Goal: Entertainment & Leisure: Consume media (video, audio)

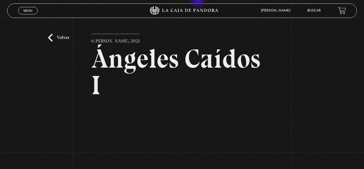
scroll to position [52, 0]
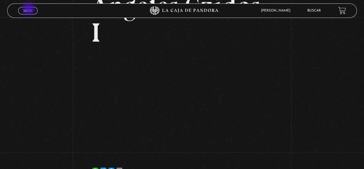
click at [29, 9] on span "Menu" at bounding box center [28, 10] width 10 height 3
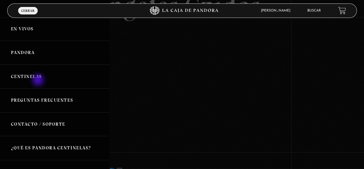
click at [39, 80] on link "Centinelas" at bounding box center [54, 77] width 109 height 24
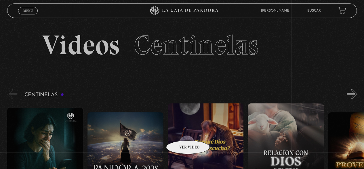
click at [356, 95] on button "»" at bounding box center [352, 94] width 10 height 10
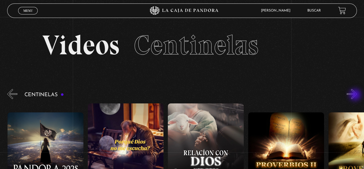
click at [356, 95] on button "»" at bounding box center [352, 94] width 10 height 10
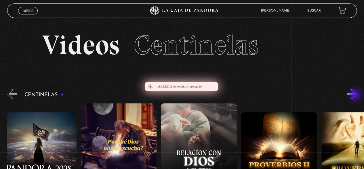
click at [356, 95] on button "»" at bounding box center [352, 94] width 10 height 10
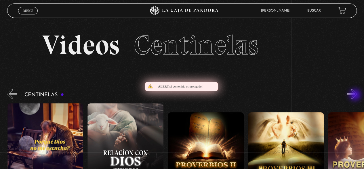
click at [356, 95] on button "»" at bounding box center [352, 94] width 10 height 10
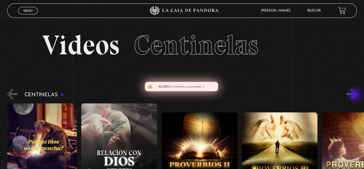
click at [356, 95] on button "»" at bounding box center [352, 94] width 10 height 10
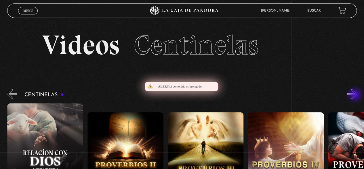
click at [356, 95] on button "»" at bounding box center [352, 94] width 10 height 10
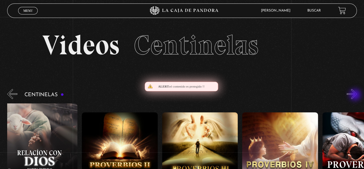
click at [356, 95] on button "»" at bounding box center [352, 94] width 10 height 10
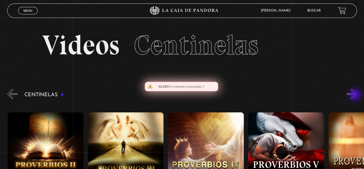
click at [356, 95] on button "»" at bounding box center [352, 94] width 10 height 10
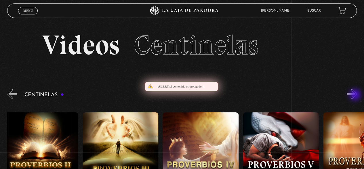
click at [356, 95] on button "»" at bounding box center [352, 94] width 10 height 10
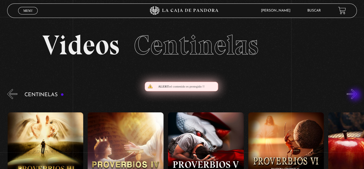
click at [356, 95] on button "»" at bounding box center [352, 94] width 10 height 10
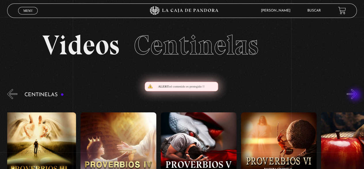
click at [356, 95] on button "»" at bounding box center [352, 94] width 10 height 10
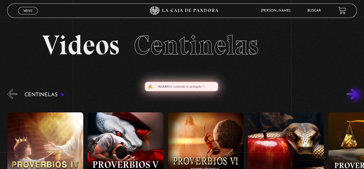
click at [356, 95] on button "»" at bounding box center [352, 94] width 10 height 10
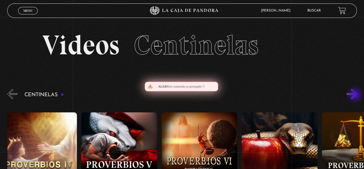
click at [356, 95] on button "»" at bounding box center [352, 94] width 10 height 10
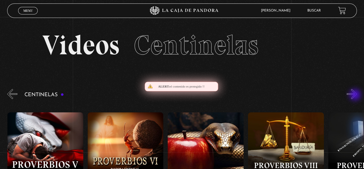
click at [356, 95] on button "»" at bounding box center [352, 94] width 10 height 10
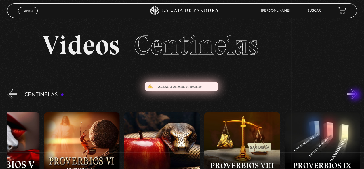
click at [356, 95] on button "»" at bounding box center [352, 94] width 10 height 10
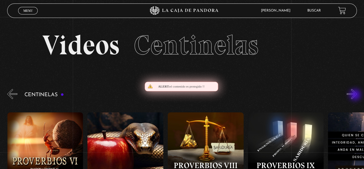
click at [356, 95] on button "»" at bounding box center [352, 94] width 10 height 10
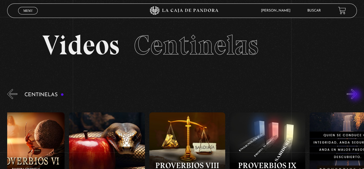
click at [356, 95] on button "»" at bounding box center [352, 94] width 10 height 10
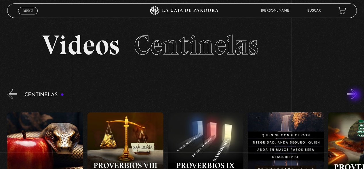
click at [356, 95] on button "»" at bounding box center [352, 94] width 10 height 10
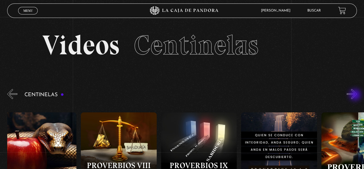
click at [356, 95] on button "»" at bounding box center [352, 94] width 10 height 10
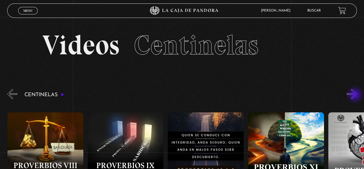
click at [356, 95] on button "»" at bounding box center [352, 94] width 10 height 10
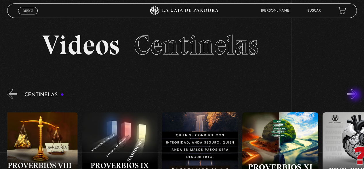
click at [356, 95] on button "»" at bounding box center [352, 94] width 10 height 10
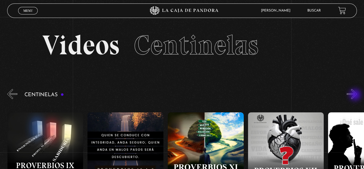
click at [356, 95] on button "»" at bounding box center [352, 94] width 10 height 10
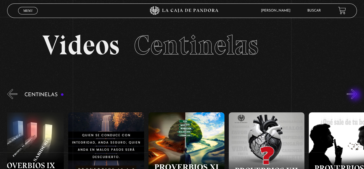
click at [356, 95] on button "»" at bounding box center [352, 94] width 10 height 10
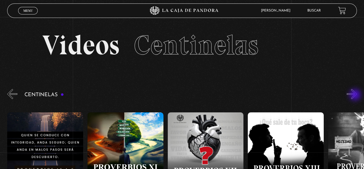
click at [356, 95] on button "»" at bounding box center [352, 94] width 10 height 10
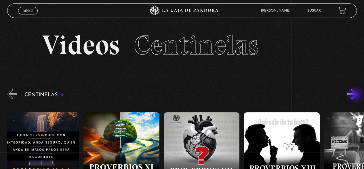
click at [356, 95] on button "»" at bounding box center [352, 94] width 10 height 10
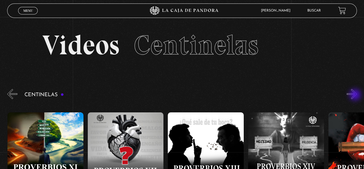
click at [356, 95] on button "»" at bounding box center [352, 94] width 10 height 10
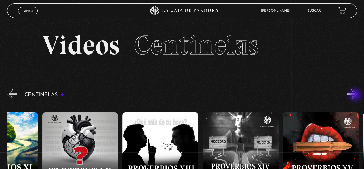
click at [357, 95] on button "»" at bounding box center [352, 94] width 10 height 10
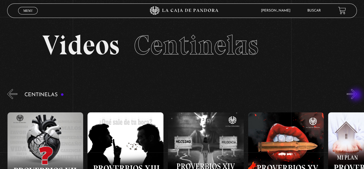
click at [357, 95] on button "»" at bounding box center [352, 94] width 10 height 10
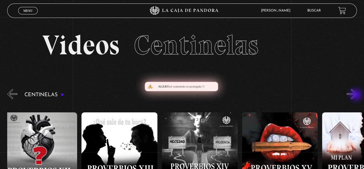
click at [357, 95] on button "»" at bounding box center [352, 94] width 10 height 10
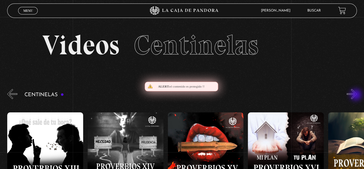
click at [357, 95] on button "»" at bounding box center [352, 94] width 10 height 10
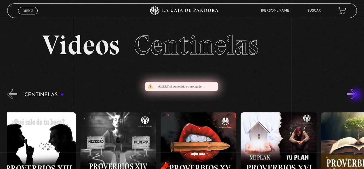
click at [357, 95] on button "»" at bounding box center [352, 94] width 10 height 10
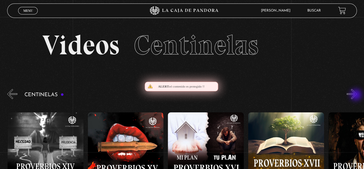
click at [357, 95] on button "»" at bounding box center [352, 94] width 10 height 10
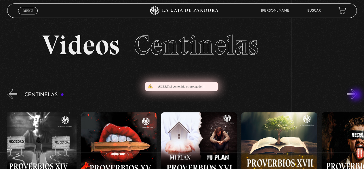
click at [357, 95] on button "»" at bounding box center [352, 94] width 10 height 10
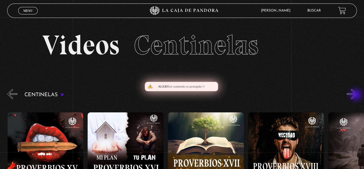
click at [357, 95] on button "»" at bounding box center [352, 94] width 10 height 10
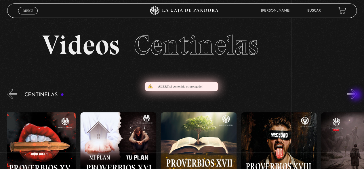
click at [357, 95] on button "»" at bounding box center [352, 94] width 10 height 10
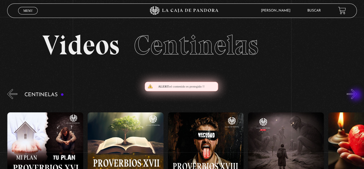
click at [357, 95] on button "»" at bounding box center [352, 94] width 10 height 10
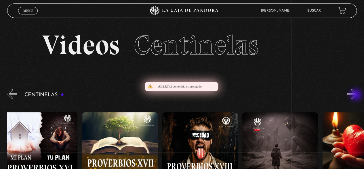
click at [357, 95] on button "»" at bounding box center [352, 94] width 10 height 10
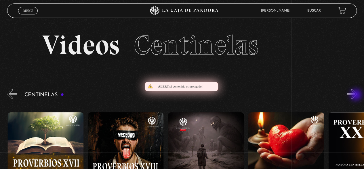
click at [357, 95] on button "»" at bounding box center [352, 94] width 10 height 10
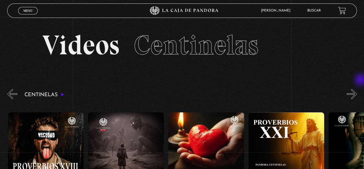
scroll to position [0, 1605]
drag, startPoint x: 357, startPoint y: 95, endPoint x: 366, endPoint y: 63, distance: 33.6
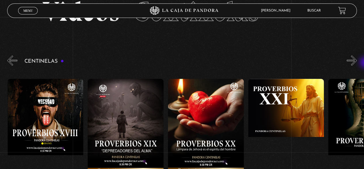
scroll to position [42, 0]
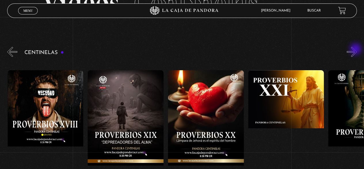
click at [357, 50] on button "»" at bounding box center [352, 52] width 10 height 10
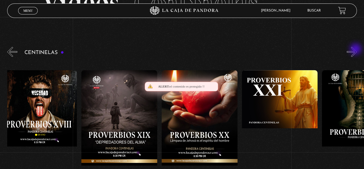
click at [357, 50] on button "»" at bounding box center [352, 52] width 10 height 10
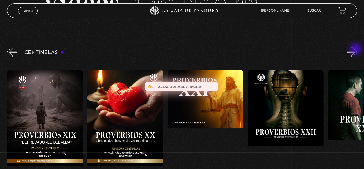
click at [357, 50] on button "»" at bounding box center [352, 52] width 10 height 10
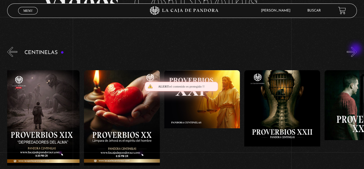
click at [357, 50] on button "»" at bounding box center [352, 52] width 10 height 10
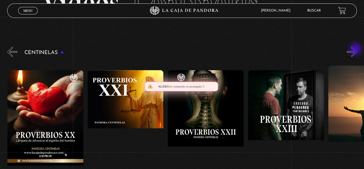
click at [357, 50] on button "»" at bounding box center [352, 52] width 10 height 10
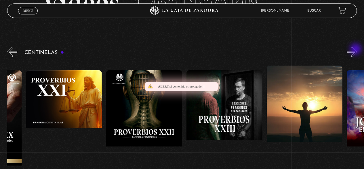
click at [357, 50] on button "»" at bounding box center [352, 52] width 10 height 10
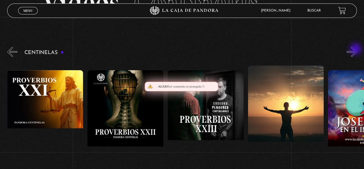
click at [357, 50] on button "»" at bounding box center [352, 52] width 10 height 10
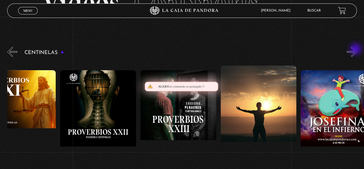
click at [357, 50] on button "»" at bounding box center [352, 52] width 10 height 10
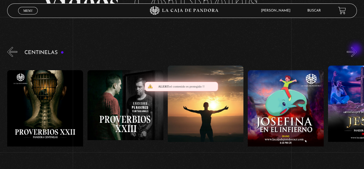
click at [357, 50] on button "»" at bounding box center [352, 52] width 10 height 10
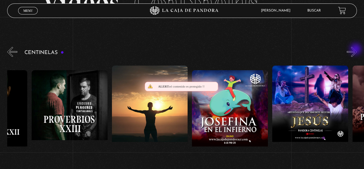
click at [357, 50] on button "»" at bounding box center [352, 52] width 10 height 10
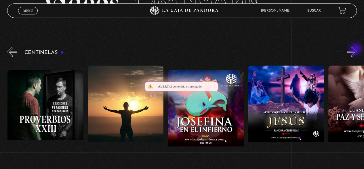
click at [357, 50] on button "»" at bounding box center [352, 52] width 10 height 10
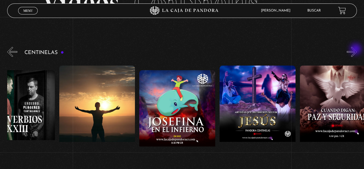
click at [357, 50] on button "»" at bounding box center [352, 52] width 10 height 10
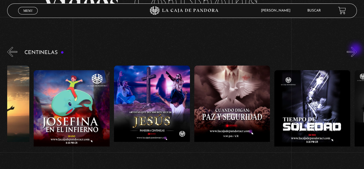
click at [357, 50] on button "»" at bounding box center [352, 52] width 10 height 10
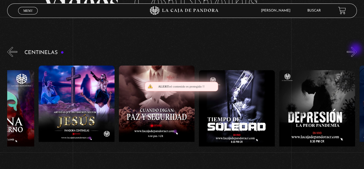
click at [357, 50] on button "»" at bounding box center [352, 52] width 10 height 10
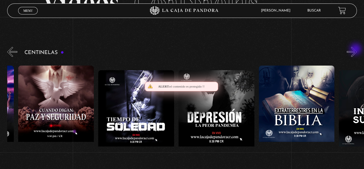
click at [357, 50] on button "»" at bounding box center [352, 52] width 10 height 10
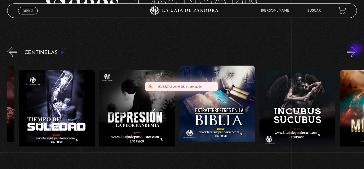
click at [357, 50] on button "»" at bounding box center [352, 52] width 10 height 10
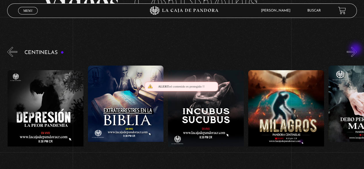
click at [357, 50] on button "»" at bounding box center [352, 52] width 10 height 10
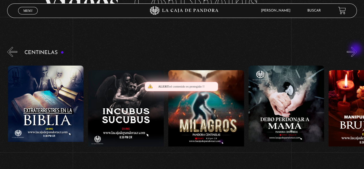
scroll to position [0, 2569]
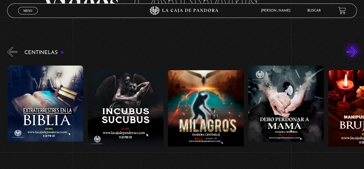
click at [353, 51] on button "»" at bounding box center [352, 52] width 10 height 10
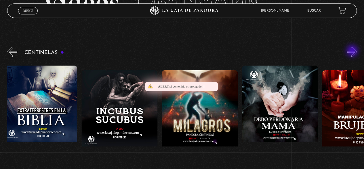
click at [353, 51] on button "»" at bounding box center [352, 52] width 10 height 10
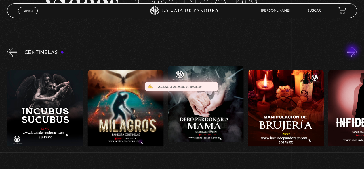
click at [353, 51] on button "»" at bounding box center [352, 52] width 10 height 10
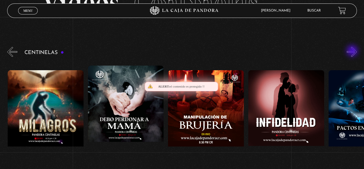
click at [353, 51] on button "»" at bounding box center [352, 52] width 10 height 10
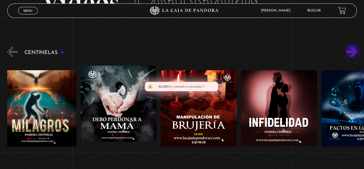
click at [353, 51] on button "»" at bounding box center [352, 52] width 10 height 10
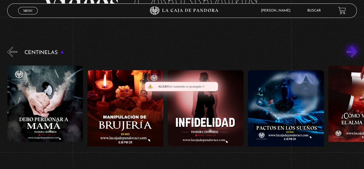
click at [353, 51] on button "»" at bounding box center [352, 52] width 10 height 10
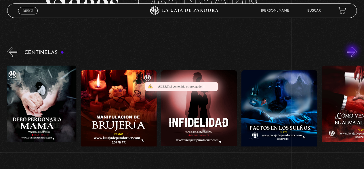
click at [353, 51] on button "»" at bounding box center [352, 52] width 10 height 10
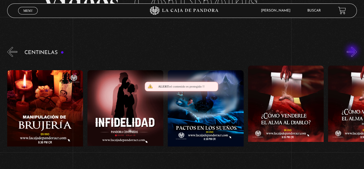
click at [353, 51] on button "»" at bounding box center [352, 52] width 10 height 10
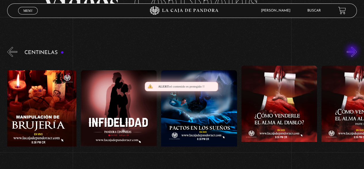
click at [353, 51] on button "»" at bounding box center [352, 52] width 10 height 10
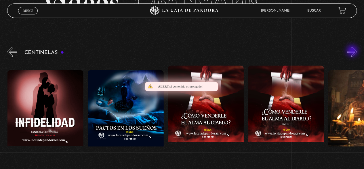
click at [353, 51] on button "»" at bounding box center [352, 52] width 10 height 10
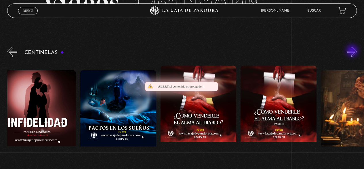
click at [353, 51] on button "»" at bounding box center [352, 52] width 10 height 10
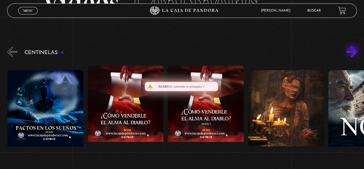
click at [353, 51] on button "»" at bounding box center [352, 52] width 10 height 10
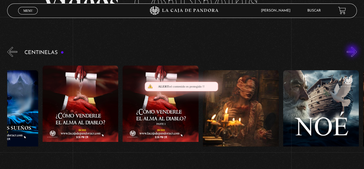
click at [353, 51] on button "»" at bounding box center [352, 52] width 10 height 10
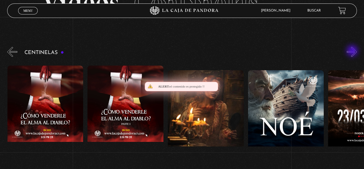
click at [353, 51] on button "»" at bounding box center [352, 52] width 10 height 10
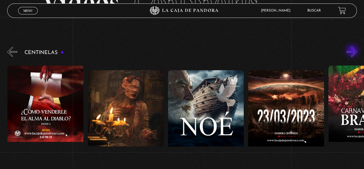
click at [353, 51] on button "»" at bounding box center [352, 52] width 10 height 10
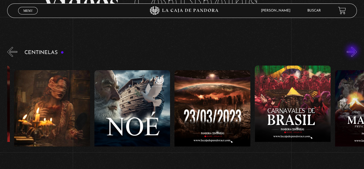
click at [353, 51] on button "»" at bounding box center [352, 52] width 10 height 10
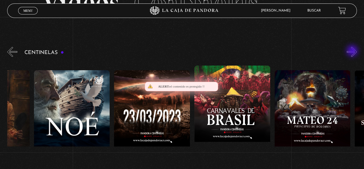
click at [353, 51] on button "»" at bounding box center [352, 52] width 10 height 10
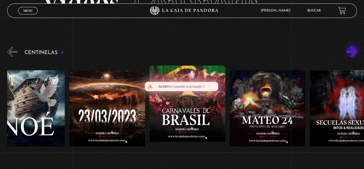
click at [353, 51] on button "»" at bounding box center [352, 52] width 10 height 10
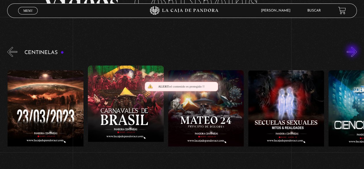
click at [353, 51] on button "»" at bounding box center [352, 52] width 10 height 10
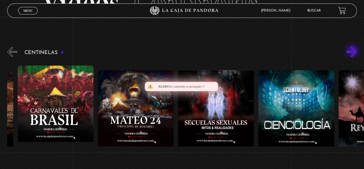
click at [353, 51] on button "»" at bounding box center [352, 52] width 10 height 10
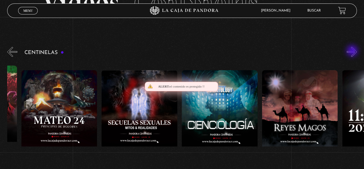
click at [353, 51] on button "»" at bounding box center [352, 52] width 10 height 10
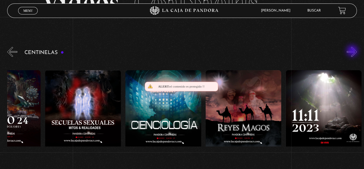
click at [353, 51] on button "»" at bounding box center [352, 52] width 10 height 10
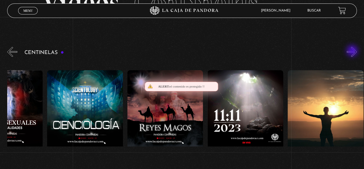
click at [353, 51] on button "»" at bounding box center [352, 52] width 10 height 10
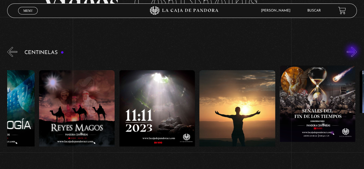
click at [353, 51] on button "»" at bounding box center [352, 52] width 10 height 10
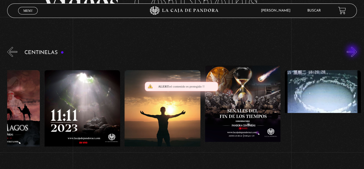
click at [353, 51] on button "»" at bounding box center [352, 52] width 10 height 10
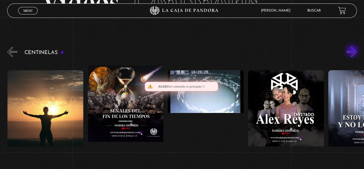
click at [353, 51] on button "»" at bounding box center [352, 52] width 10 height 10
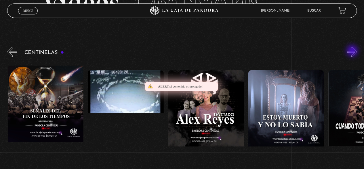
scroll to position [0, 4094]
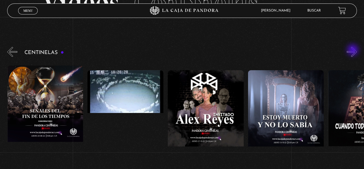
click at [354, 50] on button "»" at bounding box center [352, 52] width 10 height 10
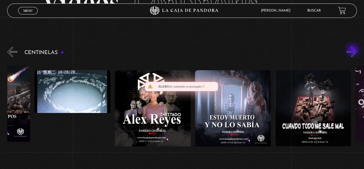
click at [354, 50] on button "»" at bounding box center [352, 52] width 10 height 10
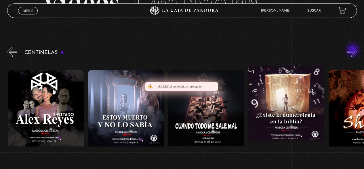
click at [354, 50] on button "»" at bounding box center [352, 52] width 10 height 10
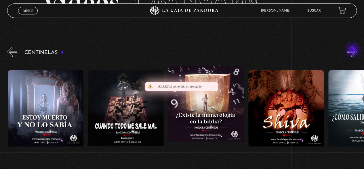
scroll to position [0, 4335]
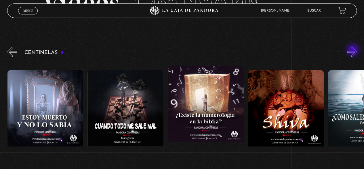
click at [354, 50] on button "»" at bounding box center [352, 52] width 10 height 10
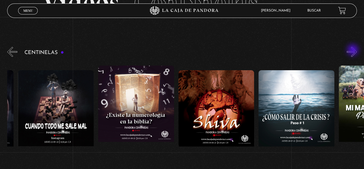
click at [354, 50] on button "»" at bounding box center [352, 52] width 10 height 10
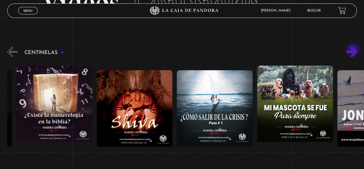
click at [354, 50] on button "»" at bounding box center [352, 52] width 10 height 10
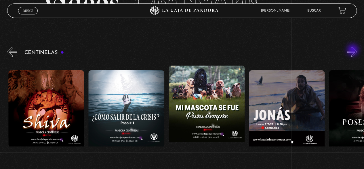
click at [354, 50] on button "»" at bounding box center [352, 52] width 10 height 10
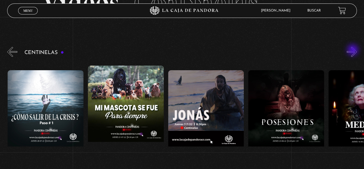
scroll to position [0, 4656]
click at [354, 50] on button "»" at bounding box center [352, 52] width 10 height 10
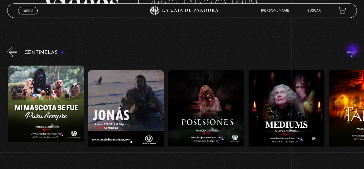
click at [354, 50] on button "»" at bounding box center [352, 52] width 10 height 10
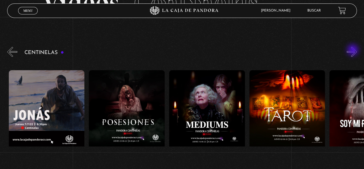
click at [354, 50] on button "»" at bounding box center [352, 52] width 10 height 10
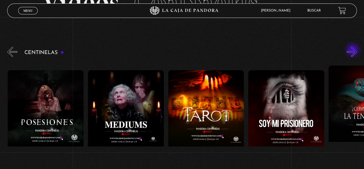
click at [354, 50] on button "»" at bounding box center [352, 52] width 10 height 10
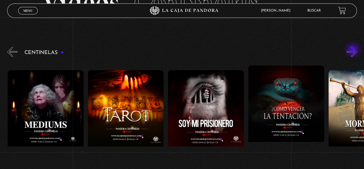
click at [354, 50] on button "»" at bounding box center [352, 52] width 10 height 10
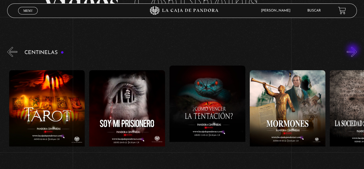
click at [354, 50] on button "»" at bounding box center [352, 52] width 10 height 10
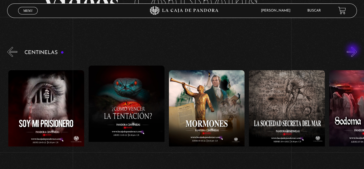
click at [354, 50] on button "»" at bounding box center [352, 52] width 10 height 10
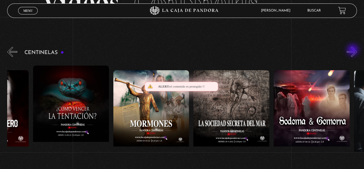
click at [354, 50] on button "»" at bounding box center [352, 52] width 10 height 10
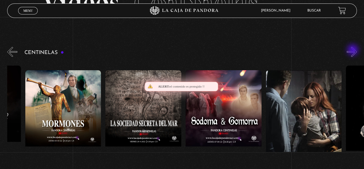
click at [354, 50] on button "»" at bounding box center [352, 52] width 10 height 10
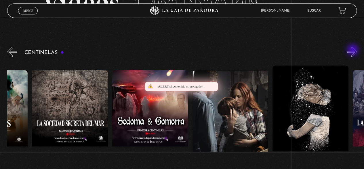
click at [354, 50] on button "»" at bounding box center [352, 52] width 10 height 10
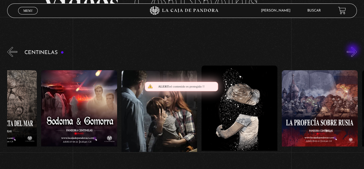
click at [354, 50] on button "»" at bounding box center [352, 52] width 10 height 10
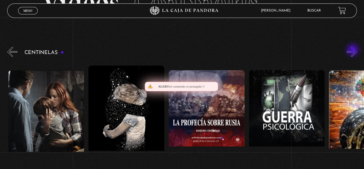
click at [354, 50] on button "»" at bounding box center [352, 52] width 10 height 10
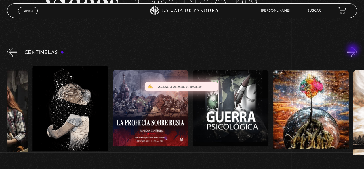
click at [354, 50] on button "»" at bounding box center [352, 52] width 10 height 10
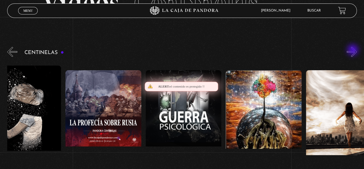
click at [354, 50] on button "»" at bounding box center [352, 52] width 10 height 10
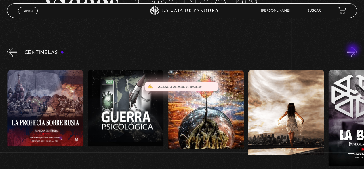
click at [354, 50] on button "»" at bounding box center [352, 52] width 10 height 10
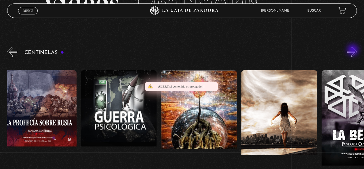
click at [354, 50] on button "»" at bounding box center [352, 52] width 10 height 10
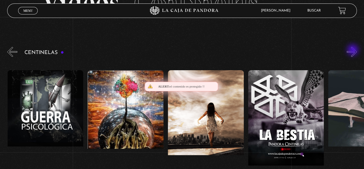
click at [354, 50] on button "»" at bounding box center [352, 52] width 10 height 10
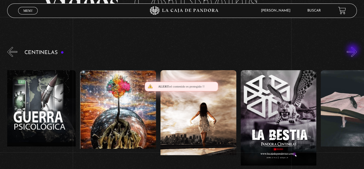
click at [354, 50] on button "»" at bounding box center [352, 52] width 10 height 10
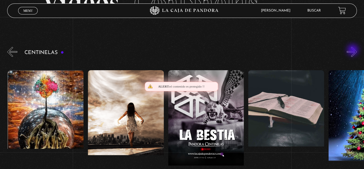
click at [354, 50] on button "»" at bounding box center [352, 52] width 10 height 10
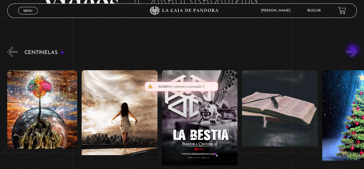
click at [354, 50] on button "»" at bounding box center [352, 52] width 10 height 10
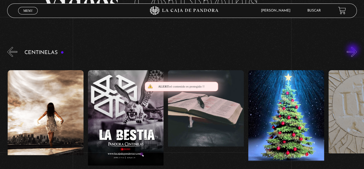
click at [354, 50] on button "»" at bounding box center [352, 52] width 10 height 10
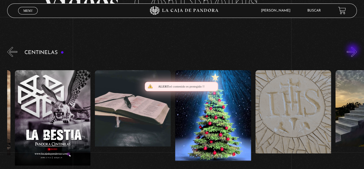
click at [354, 50] on button "»" at bounding box center [352, 52] width 10 height 10
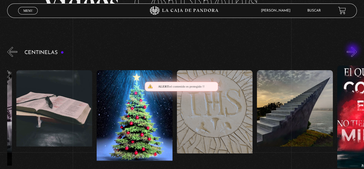
click at [354, 50] on button "»" at bounding box center [352, 52] width 10 height 10
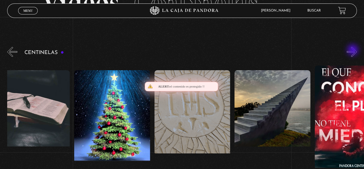
scroll to position [0, 6181]
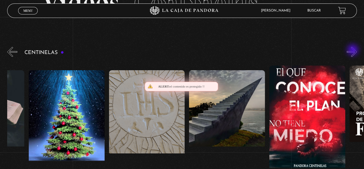
click at [354, 50] on button "»" at bounding box center [352, 52] width 10 height 10
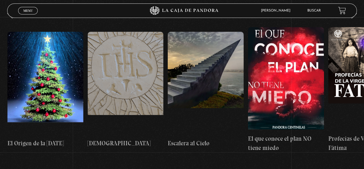
scroll to position [92, 0]
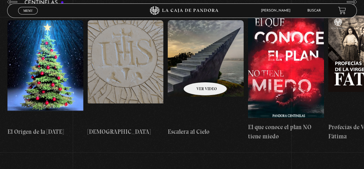
click at [198, 73] on figure at bounding box center [206, 72] width 76 height 104
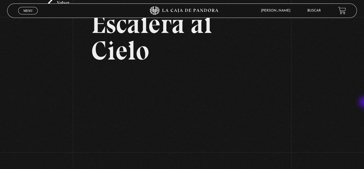
scroll to position [33, 0]
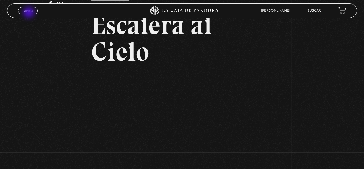
click at [29, 13] on link "Menu Cerrar" at bounding box center [28, 10] width 20 height 7
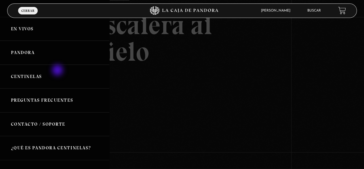
click at [58, 71] on link "Centinelas" at bounding box center [54, 77] width 109 height 24
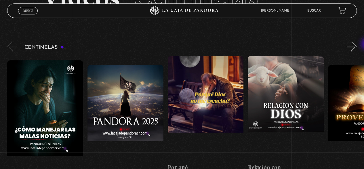
scroll to position [48, 0]
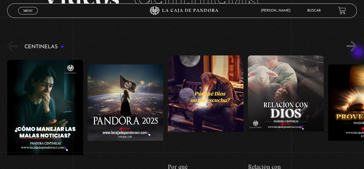
click at [359, 52] on div "Centinelas" at bounding box center [185, 115] width 357 height 150
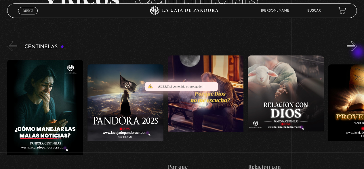
click at [359, 52] on div "Centinelas" at bounding box center [185, 115] width 357 height 150
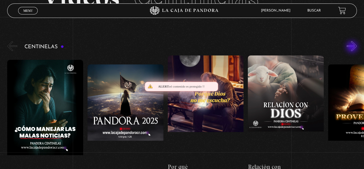
drag, startPoint x: 359, startPoint y: 52, endPoint x: 353, endPoint y: 47, distance: 8.2
click at [353, 47] on div "Centinelas" at bounding box center [185, 115] width 357 height 150
click at [353, 46] on button "»" at bounding box center [352, 46] width 10 height 10
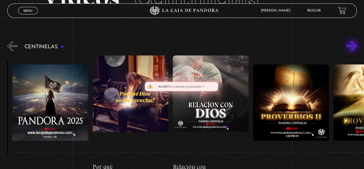
click at [353, 46] on button "»" at bounding box center [352, 46] width 10 height 10
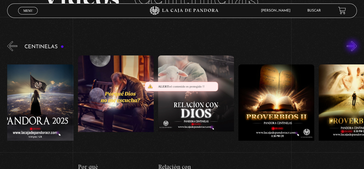
click at [353, 46] on button "»" at bounding box center [352, 46] width 10 height 10
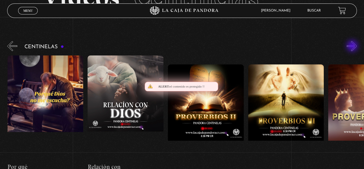
click at [353, 46] on button "»" at bounding box center [352, 46] width 10 height 10
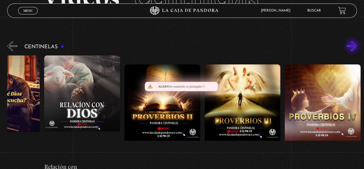
click at [353, 46] on button "»" at bounding box center [352, 46] width 10 height 10
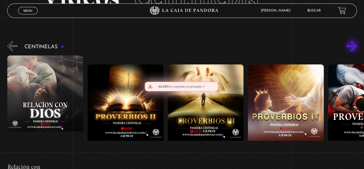
click at [353, 46] on button "»" at bounding box center [352, 46] width 10 height 10
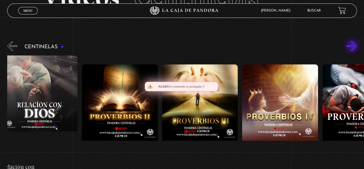
click at [353, 46] on button "»" at bounding box center [352, 46] width 10 height 10
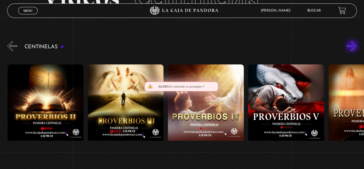
click at [353, 46] on button "»" at bounding box center [352, 46] width 10 height 10
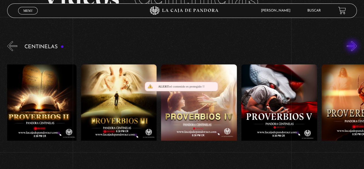
click at [353, 46] on button "»" at bounding box center [352, 46] width 10 height 10
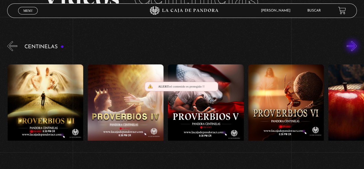
click at [353, 46] on button "»" at bounding box center [352, 46] width 10 height 10
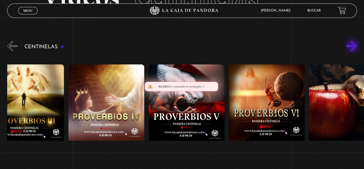
click at [353, 46] on button "»" at bounding box center [352, 46] width 10 height 10
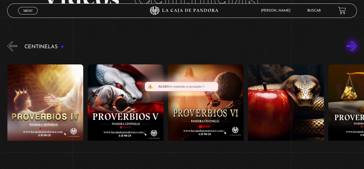
click at [353, 46] on button "»" at bounding box center [352, 46] width 10 height 10
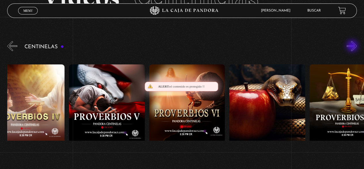
click at [353, 46] on button "»" at bounding box center [352, 46] width 10 height 10
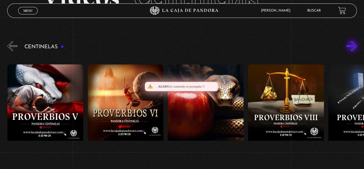
click at [353, 46] on button "»" at bounding box center [352, 46] width 10 height 10
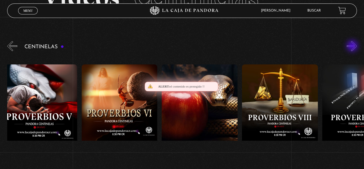
click at [353, 46] on button "»" at bounding box center [352, 46] width 10 height 10
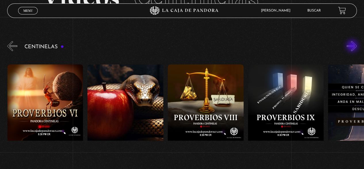
click at [353, 46] on button "»" at bounding box center [352, 46] width 10 height 10
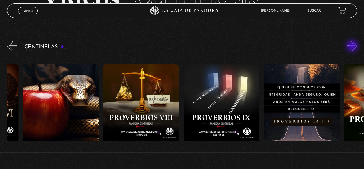
click at [353, 46] on button "»" at bounding box center [352, 46] width 10 height 10
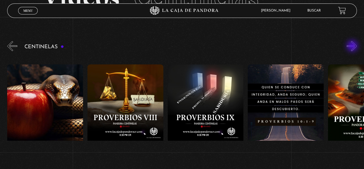
click at [353, 46] on button "»" at bounding box center [352, 46] width 10 height 10
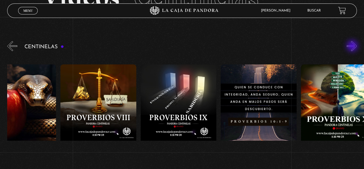
click at [353, 46] on button "»" at bounding box center [352, 46] width 10 height 10
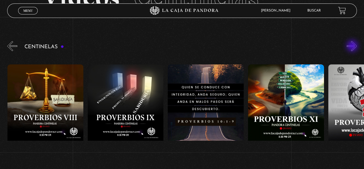
click at [353, 46] on button "»" at bounding box center [352, 46] width 10 height 10
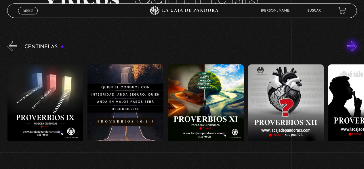
click at [353, 46] on button "»" at bounding box center [352, 46] width 10 height 10
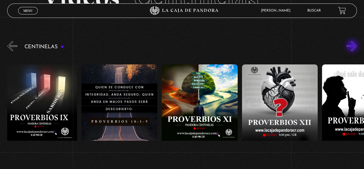
click at [353, 46] on button "»" at bounding box center [352, 46] width 10 height 10
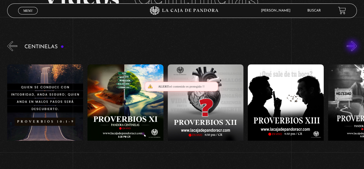
click at [353, 46] on button "»" at bounding box center [352, 46] width 10 height 10
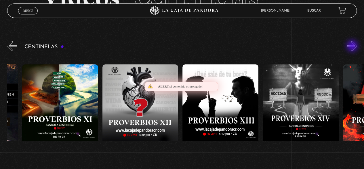
click at [353, 46] on button "»" at bounding box center [352, 46] width 10 height 10
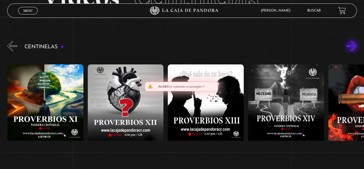
click at [353, 46] on button "»" at bounding box center [352, 46] width 10 height 10
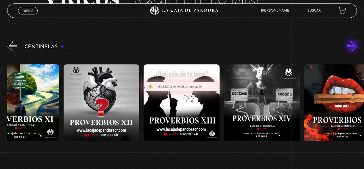
click at [353, 46] on button "»" at bounding box center [352, 46] width 10 height 10
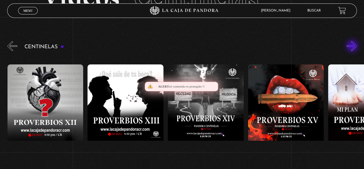
click at [353, 46] on button "»" at bounding box center [352, 46] width 10 height 10
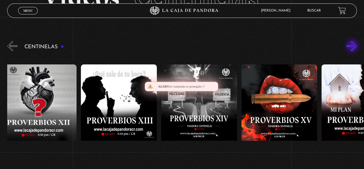
click at [353, 46] on button "»" at bounding box center [352, 46] width 10 height 10
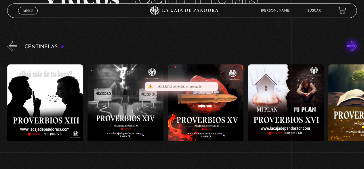
click at [353, 46] on button "»" at bounding box center [352, 46] width 10 height 10
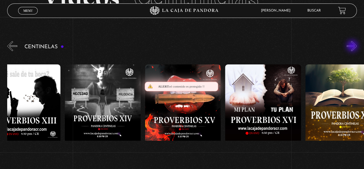
click at [353, 46] on button "»" at bounding box center [352, 46] width 10 height 10
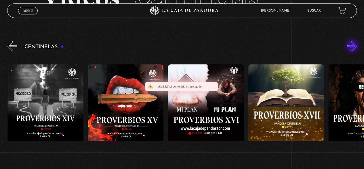
click at [353, 46] on button "»" at bounding box center [352, 46] width 10 height 10
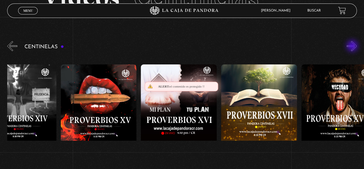
click at [353, 46] on button "»" at bounding box center [352, 46] width 10 height 10
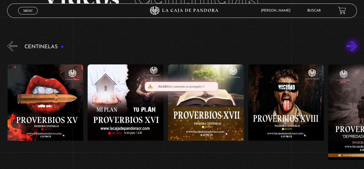
click at [353, 46] on button "»" at bounding box center [352, 46] width 10 height 10
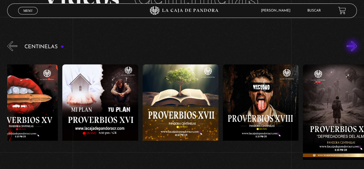
click at [353, 46] on button "»" at bounding box center [352, 46] width 10 height 10
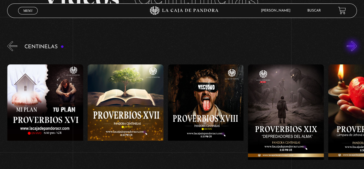
click at [353, 46] on button "»" at bounding box center [352, 46] width 10 height 10
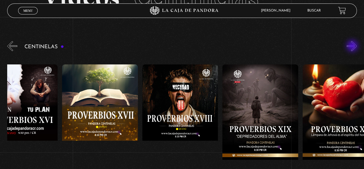
click at [353, 46] on button "»" at bounding box center [352, 46] width 10 height 10
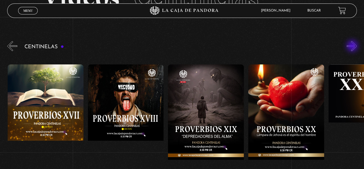
click at [353, 46] on button "»" at bounding box center [352, 46] width 10 height 10
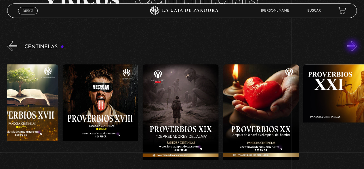
click at [353, 46] on button "»" at bounding box center [352, 46] width 10 height 10
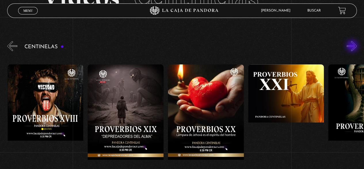
click at [353, 46] on button "»" at bounding box center [352, 46] width 10 height 10
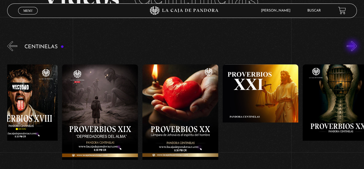
click at [353, 46] on button "»" at bounding box center [352, 46] width 10 height 10
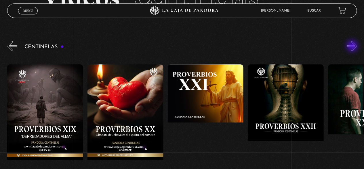
click at [353, 46] on button "»" at bounding box center [352, 46] width 10 height 10
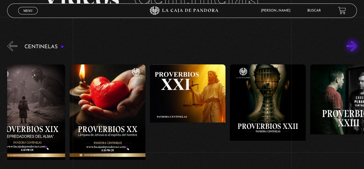
click at [353, 46] on button "»" at bounding box center [352, 46] width 10 height 10
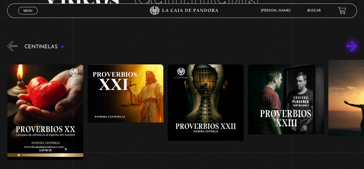
click at [353, 46] on button "»" at bounding box center [352, 46] width 10 height 10
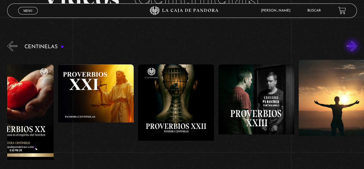
click at [353, 46] on button "»" at bounding box center [352, 46] width 10 height 10
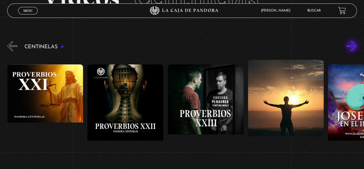
click at [353, 46] on button "»" at bounding box center [352, 46] width 10 height 10
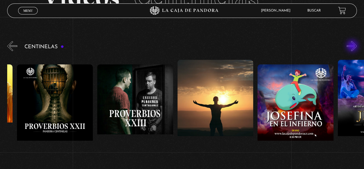
click at [353, 46] on button "»" at bounding box center [352, 46] width 10 height 10
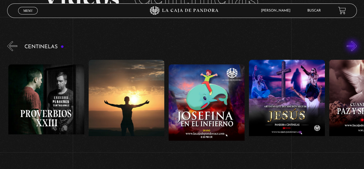
click at [353, 46] on button "»" at bounding box center [352, 46] width 10 height 10
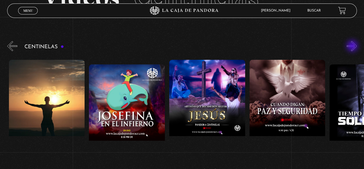
click at [353, 46] on button "»" at bounding box center [352, 46] width 10 height 10
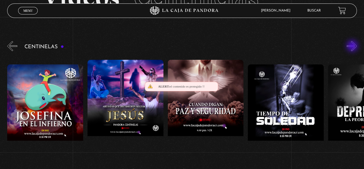
click at [353, 46] on button "»" at bounding box center [352, 46] width 10 height 10
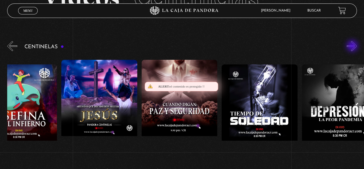
click at [353, 46] on button "»" at bounding box center [352, 46] width 10 height 10
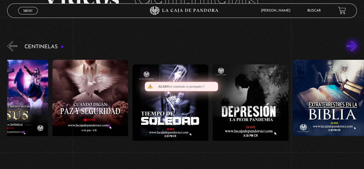
click at [353, 46] on button "»" at bounding box center [352, 46] width 10 height 10
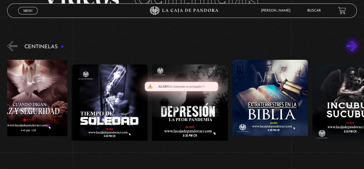
click at [353, 46] on button "»" at bounding box center [352, 46] width 10 height 10
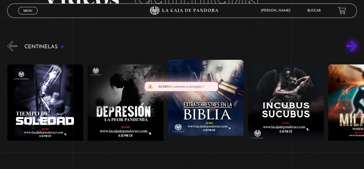
click at [353, 46] on button "»" at bounding box center [352, 46] width 10 height 10
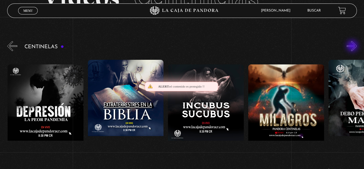
click at [353, 46] on button "»" at bounding box center [352, 46] width 10 height 10
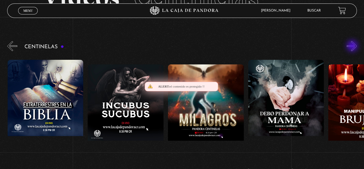
click at [353, 46] on button "»" at bounding box center [352, 46] width 10 height 10
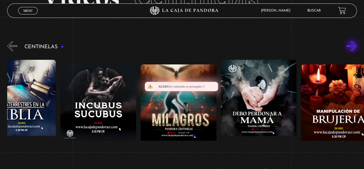
click at [353, 46] on button "»" at bounding box center [352, 46] width 10 height 10
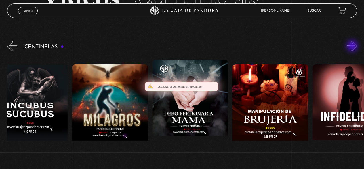
click at [353, 46] on button "»" at bounding box center [352, 46] width 10 height 10
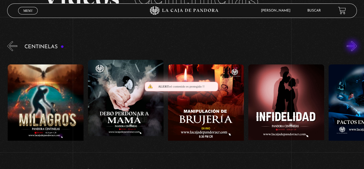
click at [353, 46] on button "»" at bounding box center [352, 46] width 10 height 10
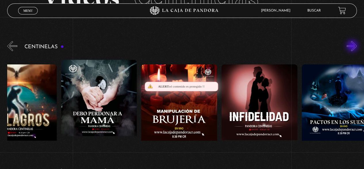
click at [353, 46] on button "»" at bounding box center [352, 46] width 10 height 10
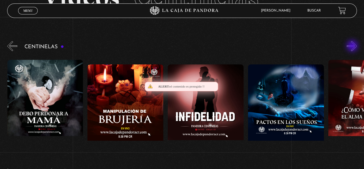
click at [353, 46] on button "»" at bounding box center [352, 46] width 10 height 10
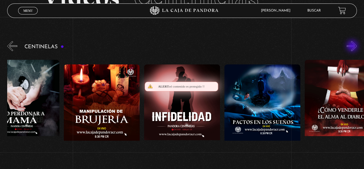
click at [353, 46] on button "»" at bounding box center [352, 46] width 10 height 10
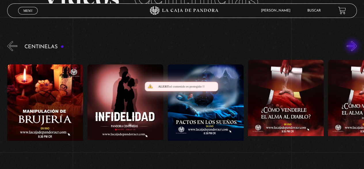
click at [353, 46] on button "»" at bounding box center [352, 46] width 10 height 10
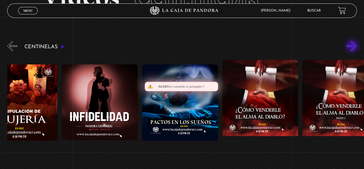
click at [353, 46] on button "»" at bounding box center [352, 46] width 10 height 10
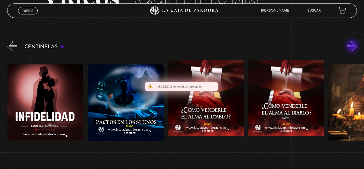
click at [353, 46] on button "»" at bounding box center [352, 46] width 10 height 10
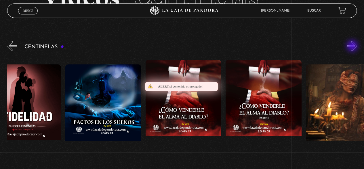
click at [353, 46] on button "»" at bounding box center [352, 46] width 10 height 10
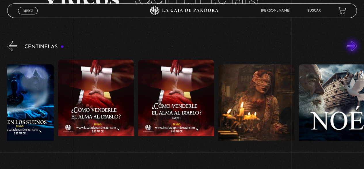
click at [353, 46] on button "»" at bounding box center [352, 46] width 10 height 10
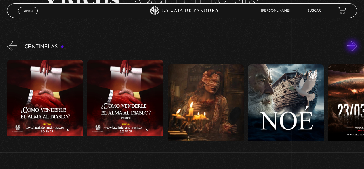
click at [353, 46] on button "»" at bounding box center [352, 46] width 10 height 10
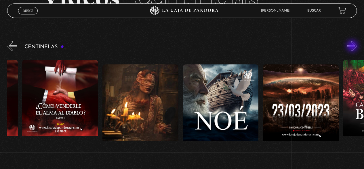
click at [353, 46] on button "»" at bounding box center [352, 46] width 10 height 10
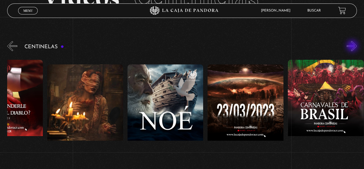
click at [353, 46] on button "»" at bounding box center [352, 46] width 10 height 10
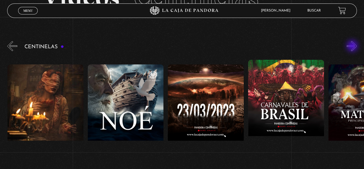
click at [353, 46] on button "»" at bounding box center [352, 46] width 10 height 10
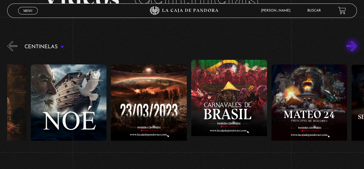
click at [353, 46] on button "»" at bounding box center [352, 46] width 10 height 10
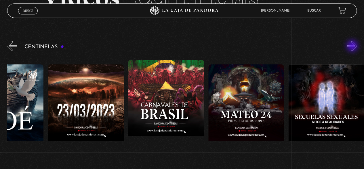
click at [353, 46] on button "»" at bounding box center [352, 46] width 10 height 10
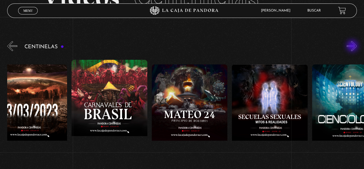
click at [353, 46] on button "»" at bounding box center [352, 46] width 10 height 10
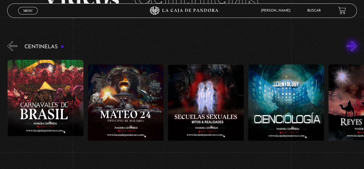
click at [353, 46] on button "»" at bounding box center [352, 46] width 10 height 10
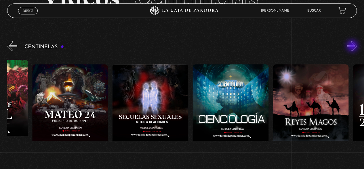
click at [353, 46] on button "»" at bounding box center [352, 46] width 10 height 10
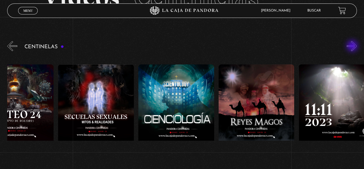
click at [353, 46] on button "»" at bounding box center [352, 46] width 10 height 10
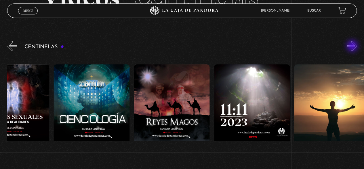
click at [353, 46] on button "»" at bounding box center [352, 46] width 10 height 10
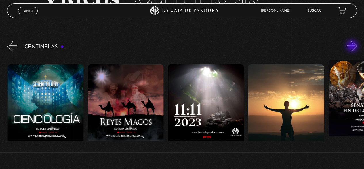
click at [353, 46] on button "»" at bounding box center [352, 46] width 10 height 10
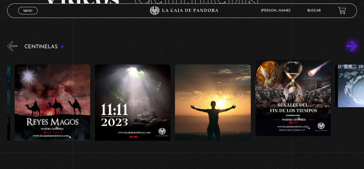
click at [353, 46] on button "»" at bounding box center [352, 46] width 10 height 10
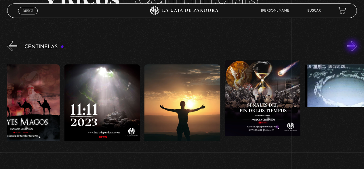
click at [353, 46] on button "»" at bounding box center [352, 46] width 10 height 10
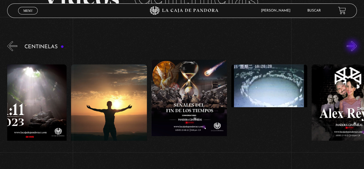
click at [353, 46] on button "»" at bounding box center [352, 46] width 10 height 10
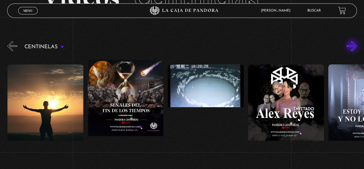
click at [353, 46] on button "»" at bounding box center [352, 46] width 10 height 10
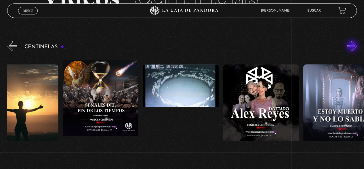
click at [353, 46] on button "»" at bounding box center [352, 46] width 10 height 10
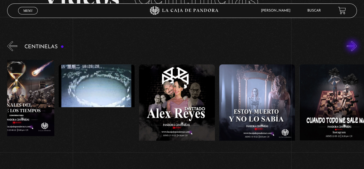
click at [353, 46] on button "»" at bounding box center [352, 46] width 10 height 10
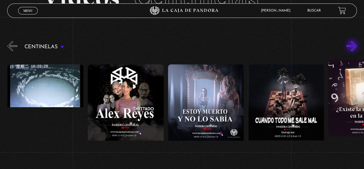
click at [353, 46] on button "»" at bounding box center [352, 46] width 10 height 10
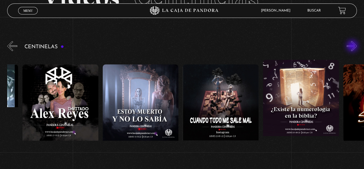
click at [353, 46] on button "»" at bounding box center [352, 46] width 10 height 10
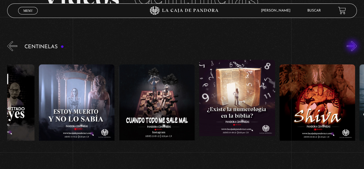
click at [353, 46] on button "»" at bounding box center [352, 46] width 10 height 10
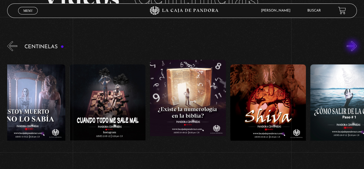
click at [353, 46] on button "»" at bounding box center [352, 46] width 10 height 10
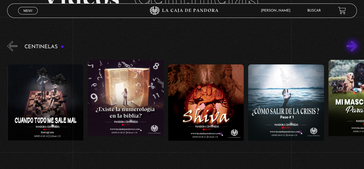
click at [353, 46] on button "»" at bounding box center [352, 46] width 10 height 10
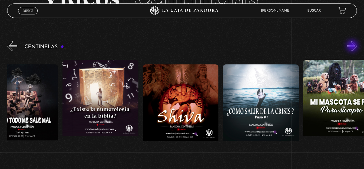
click at [353, 46] on button "»" at bounding box center [352, 46] width 10 height 10
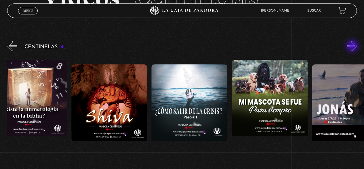
click at [353, 46] on button "»" at bounding box center [352, 46] width 10 height 10
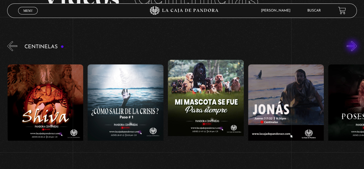
click at [353, 46] on button "»" at bounding box center [352, 46] width 10 height 10
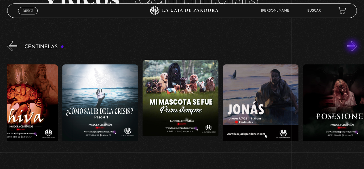
click at [353, 46] on button "»" at bounding box center [352, 46] width 10 height 10
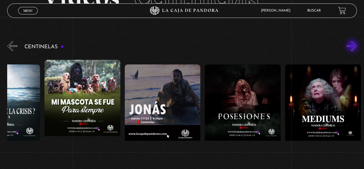
click at [353, 46] on button "»" at bounding box center [352, 46] width 10 height 10
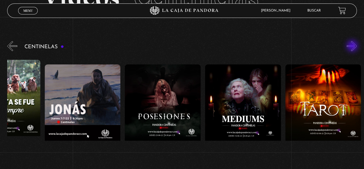
click at [353, 46] on button "»" at bounding box center [352, 46] width 10 height 10
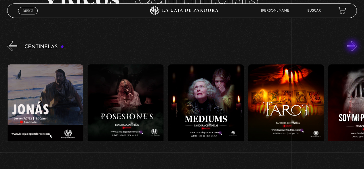
click at [353, 46] on button "»" at bounding box center [352, 46] width 10 height 10
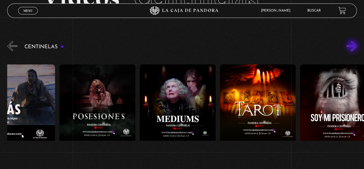
click at [353, 46] on button "»" at bounding box center [352, 46] width 10 height 10
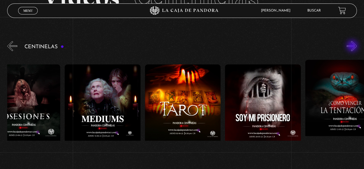
click at [353, 46] on button "»" at bounding box center [352, 46] width 10 height 10
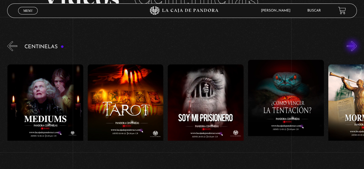
click at [353, 46] on button "»" at bounding box center [352, 46] width 10 height 10
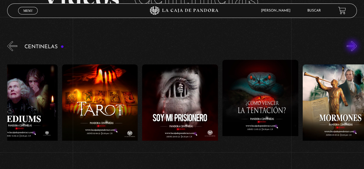
click at [353, 46] on button "»" at bounding box center [352, 46] width 10 height 10
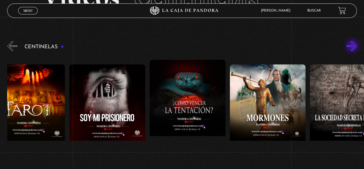
click at [353, 46] on button "»" at bounding box center [352, 46] width 10 height 10
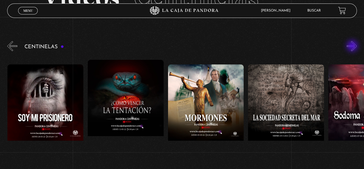
click at [353, 46] on button "»" at bounding box center [352, 46] width 10 height 10
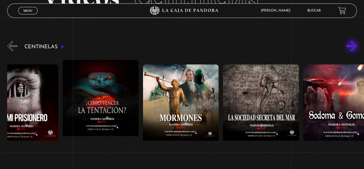
click at [353, 46] on button "»" at bounding box center [352, 46] width 10 height 10
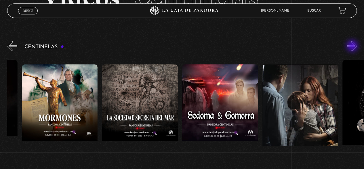
click at [353, 46] on button "»" at bounding box center [352, 46] width 10 height 10
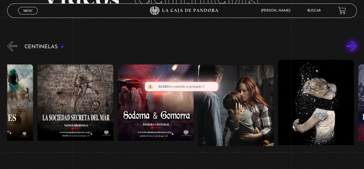
click at [353, 46] on button "»" at bounding box center [352, 46] width 10 height 10
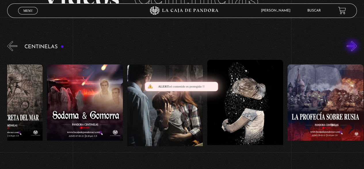
click at [353, 46] on button "»" at bounding box center [352, 46] width 10 height 10
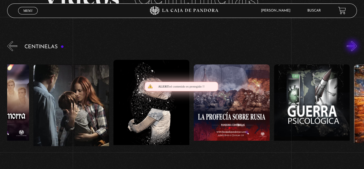
click at [353, 46] on button "»" at bounding box center [352, 46] width 10 height 10
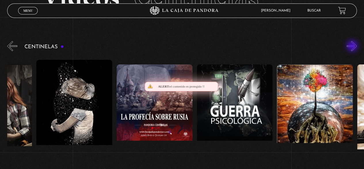
click at [353, 46] on button "»" at bounding box center [352, 46] width 10 height 10
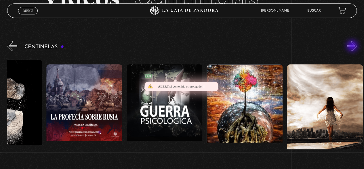
click at [353, 46] on button "»" at bounding box center [352, 46] width 10 height 10
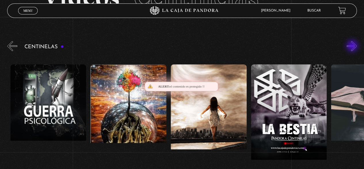
click at [353, 46] on button "»" at bounding box center [352, 46] width 10 height 10
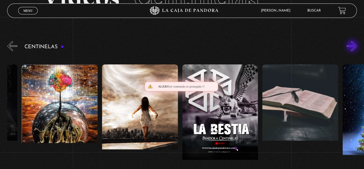
click at [353, 46] on button "»" at bounding box center [352, 46] width 10 height 10
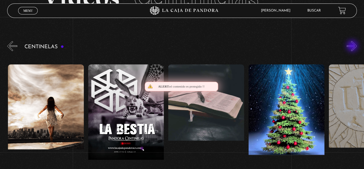
click at [353, 46] on button "»" at bounding box center [352, 46] width 10 height 10
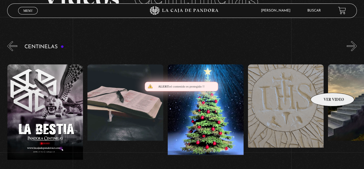
scroll to position [0, 6021]
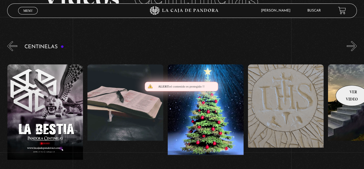
click at [350, 76] on figure at bounding box center [366, 116] width 76 height 104
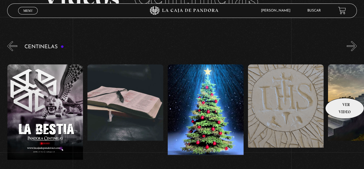
click at [340, 89] on figure at bounding box center [366, 116] width 76 height 104
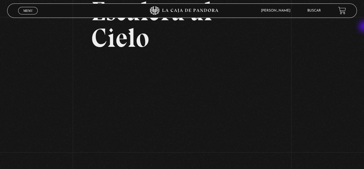
scroll to position [48, 0]
